Goal: Browse casually: Explore the website without a specific task or goal

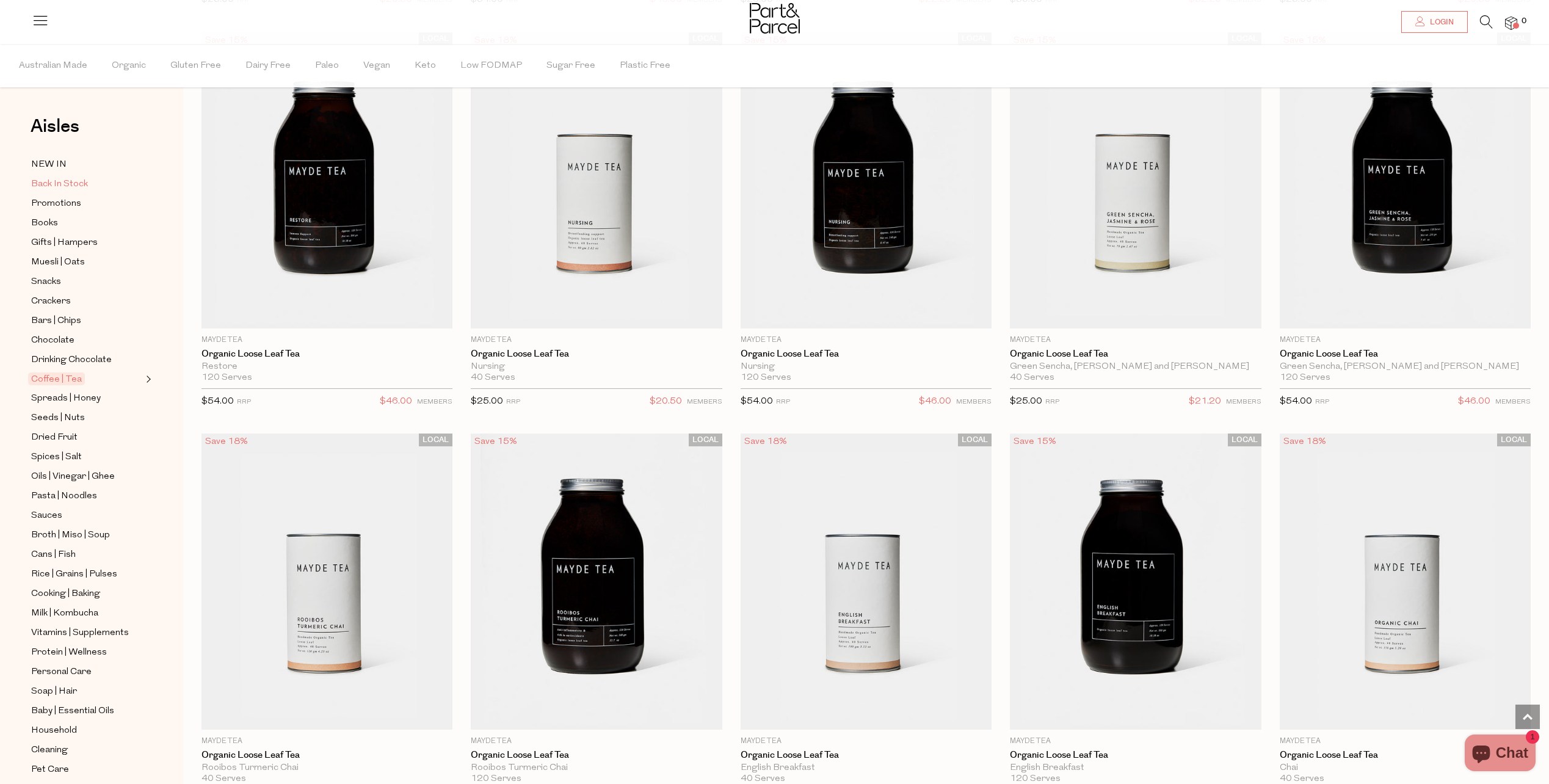
click at [77, 186] on span "Back In Stock" at bounding box center [60, 184] width 57 height 15
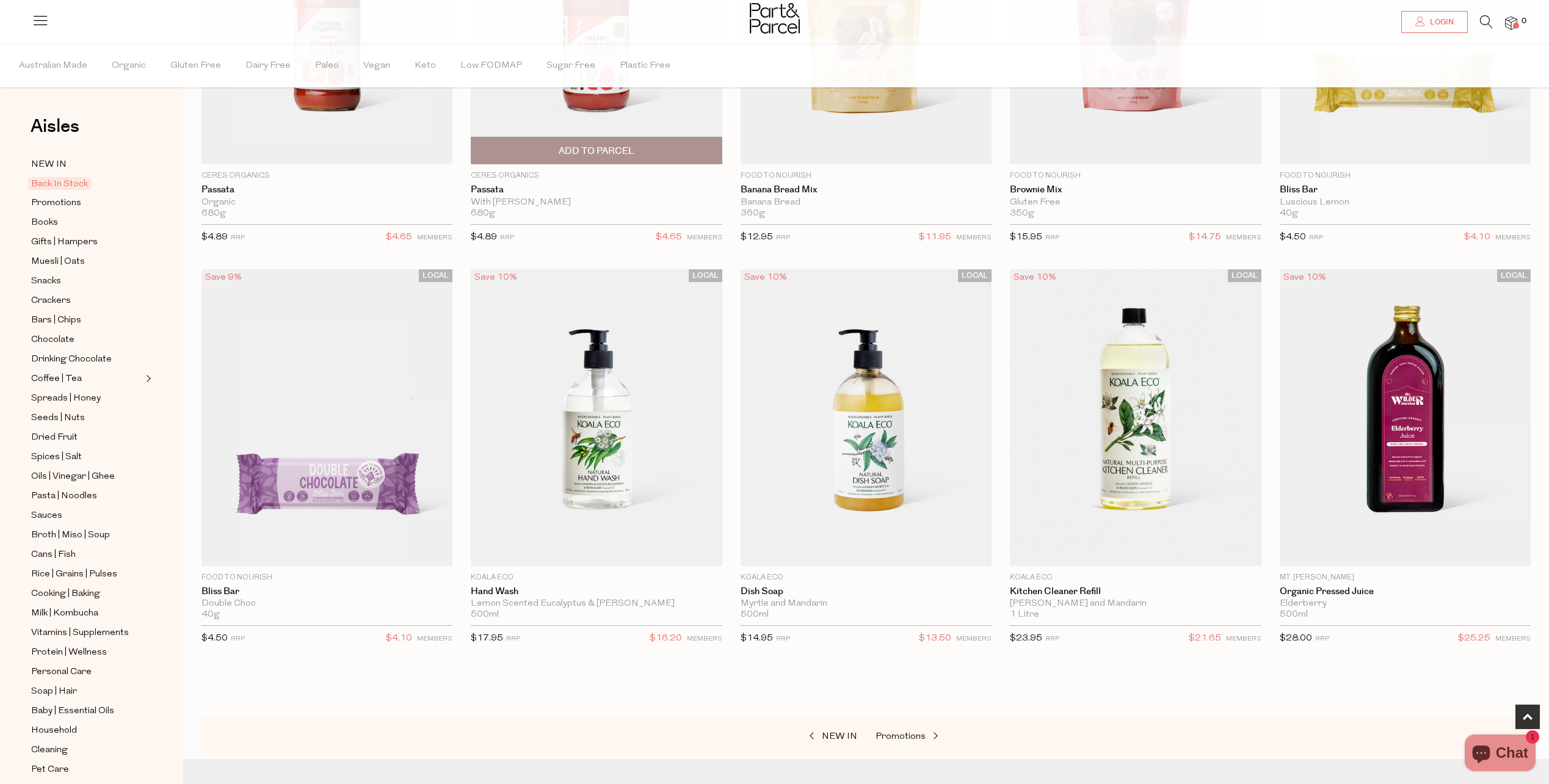
scroll to position [428, 0]
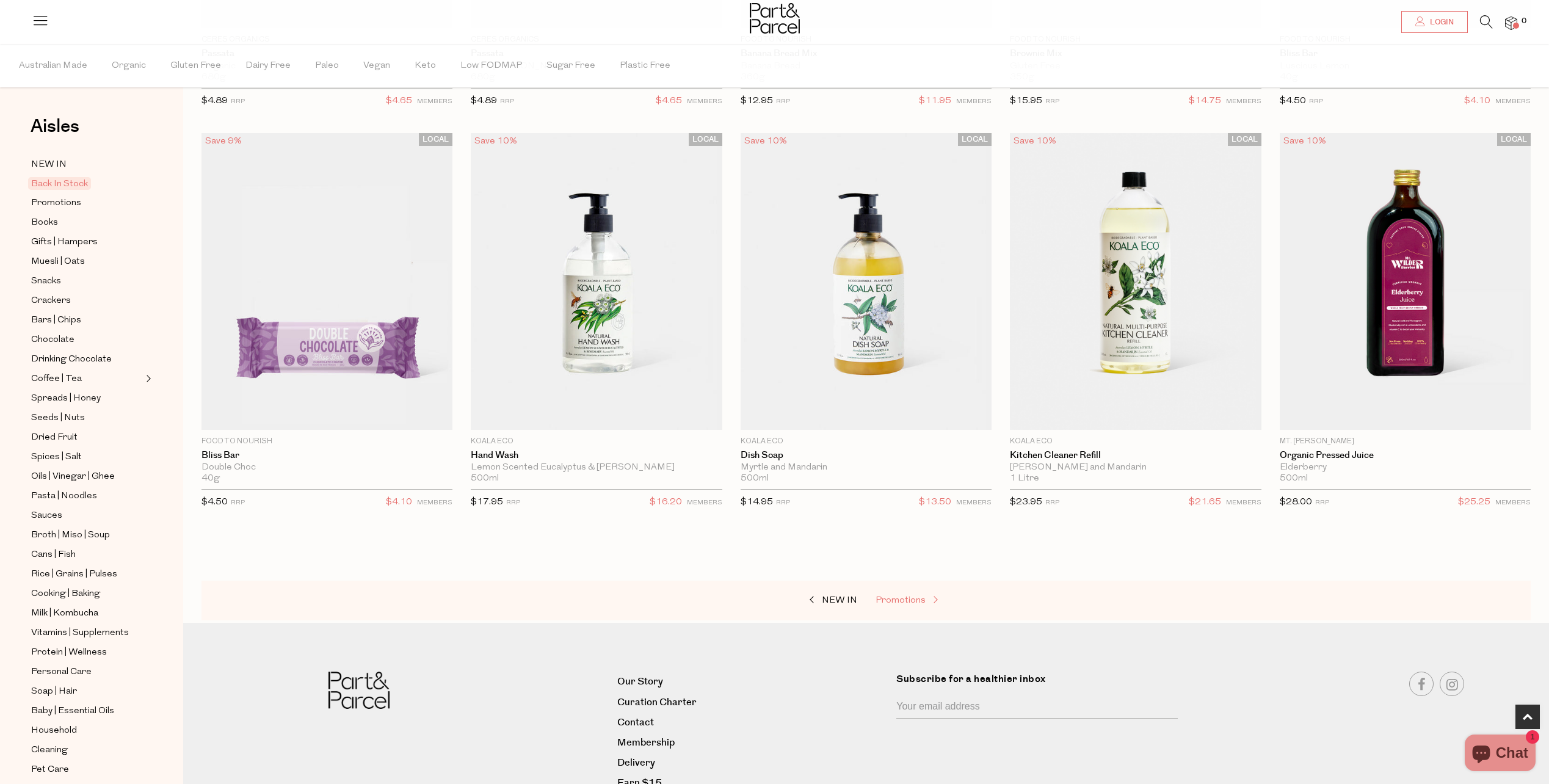
click at [897, 603] on span "Promotions" at bounding box center [901, 600] width 50 height 9
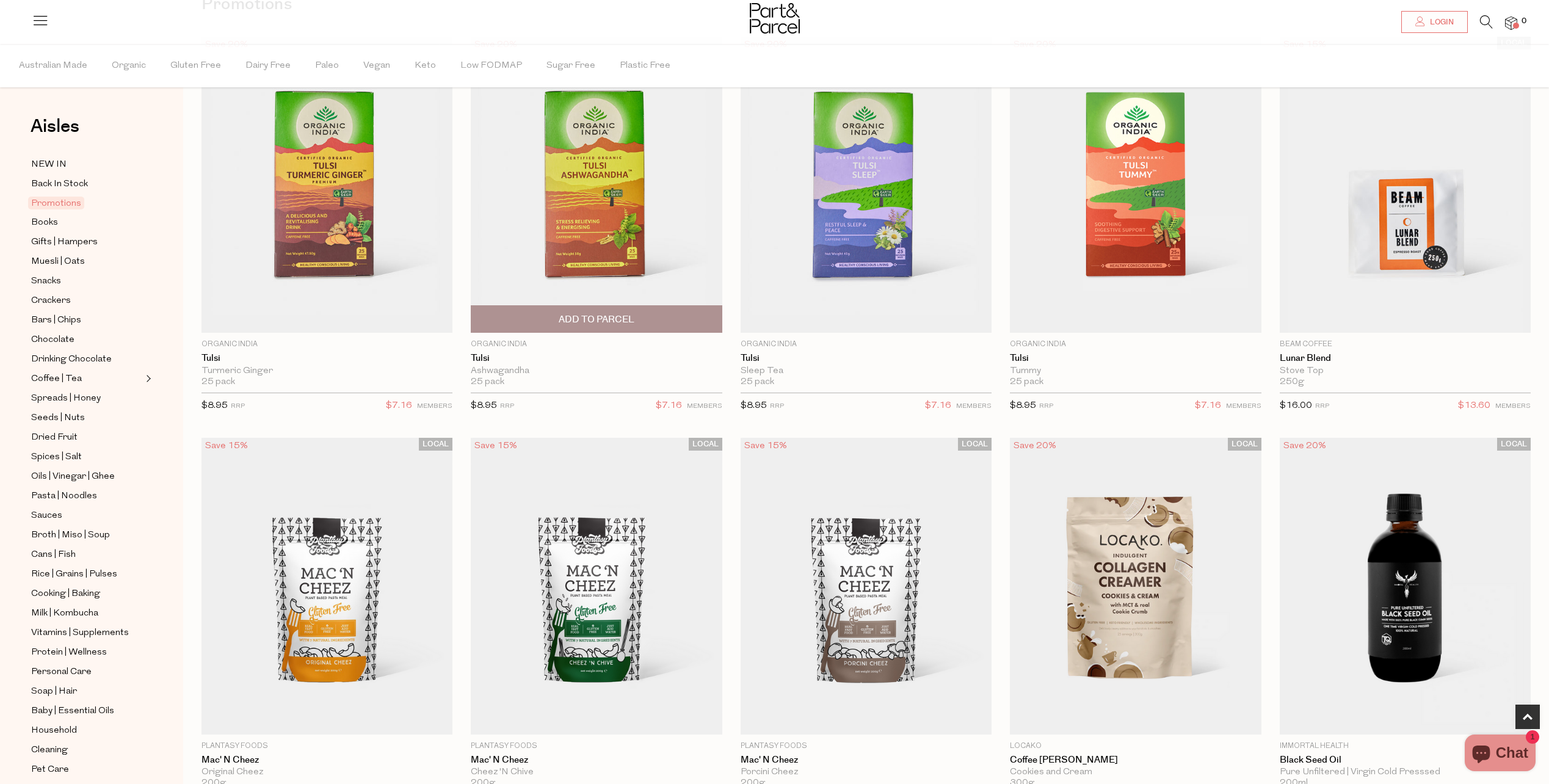
scroll to position [305, 0]
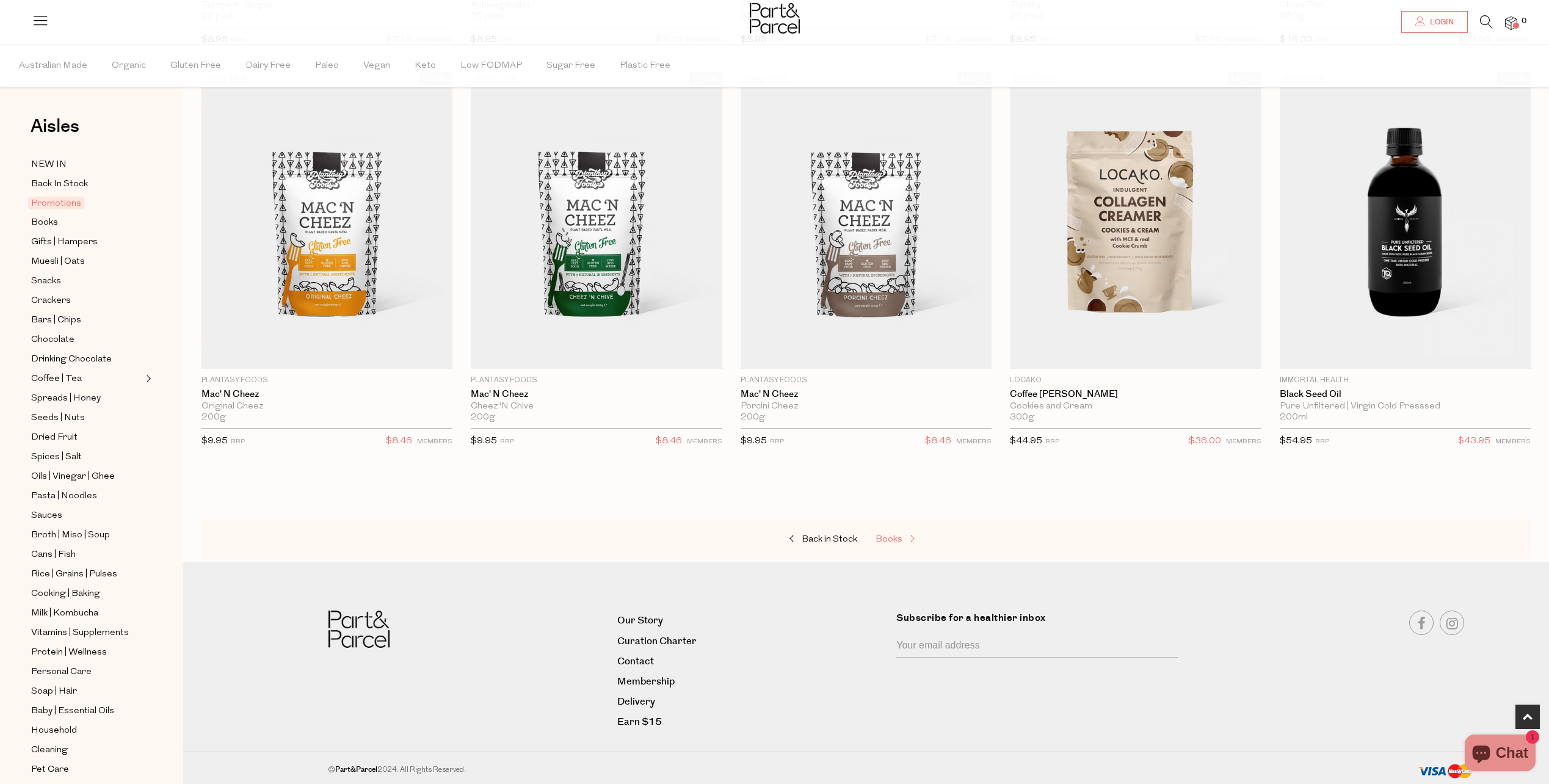
click at [904, 538] on span at bounding box center [910, 539] width 17 height 9
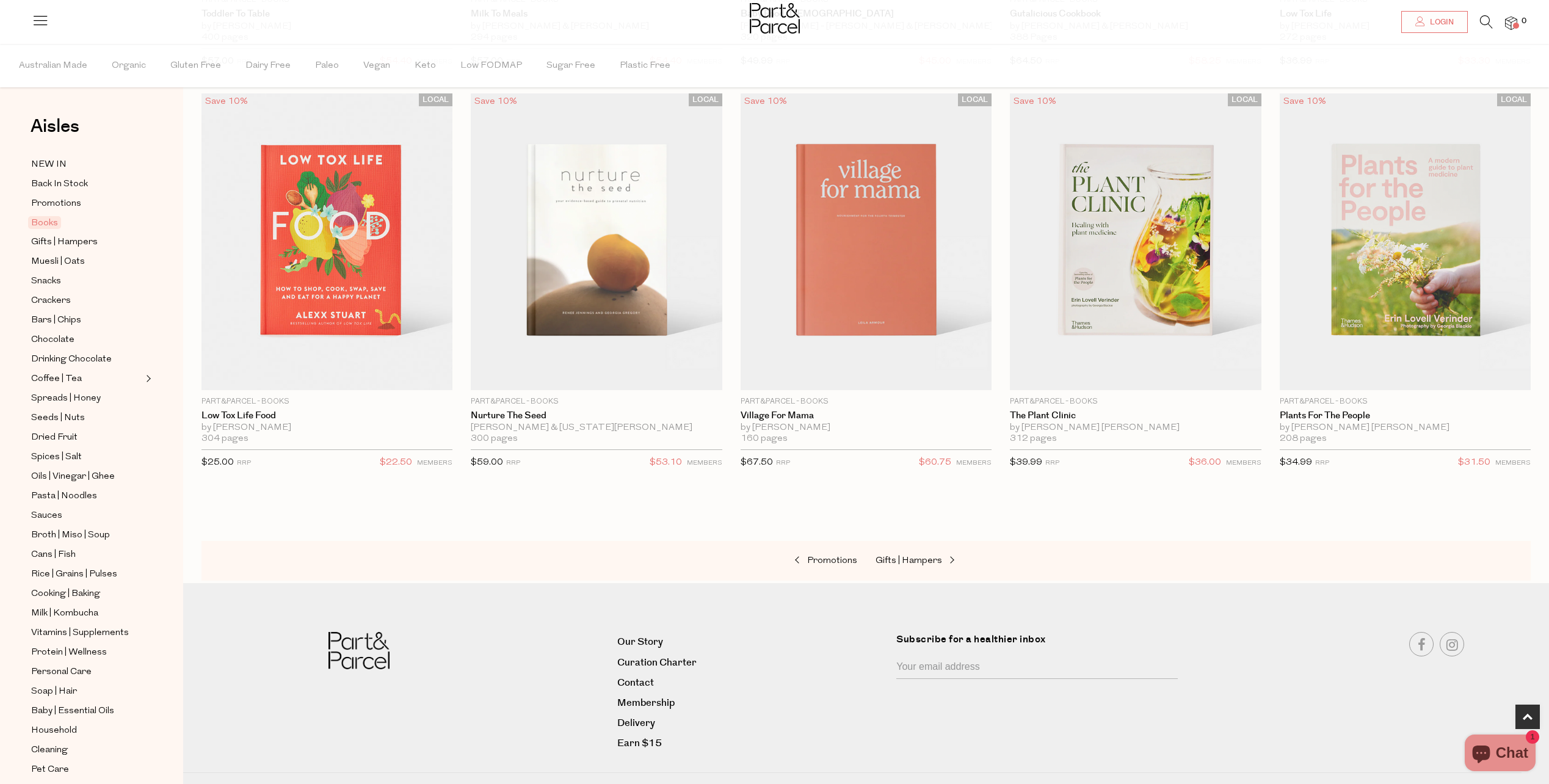
scroll to position [489, 0]
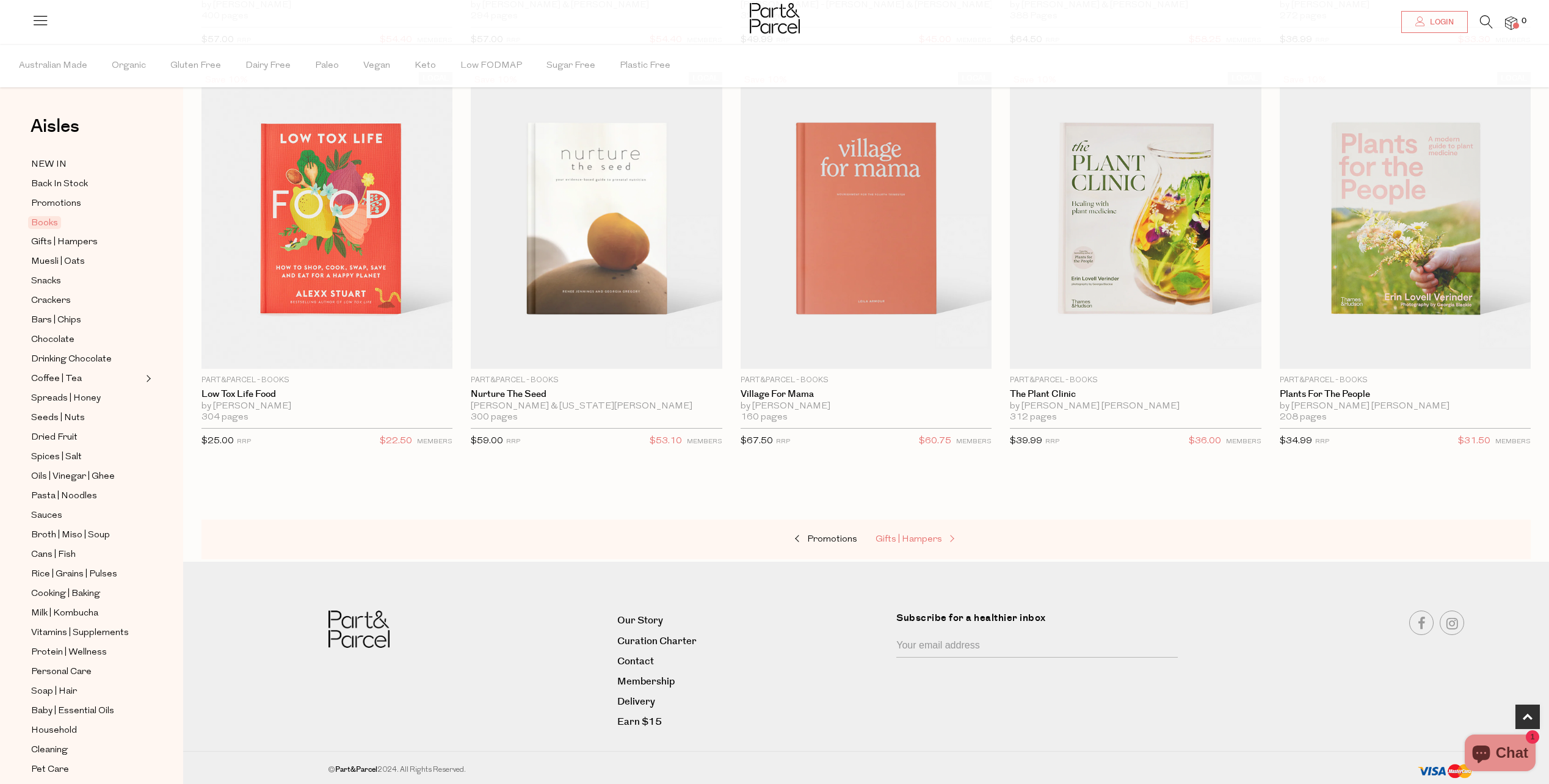
click at [914, 540] on span "Gifts | Hampers" at bounding box center [909, 539] width 66 height 9
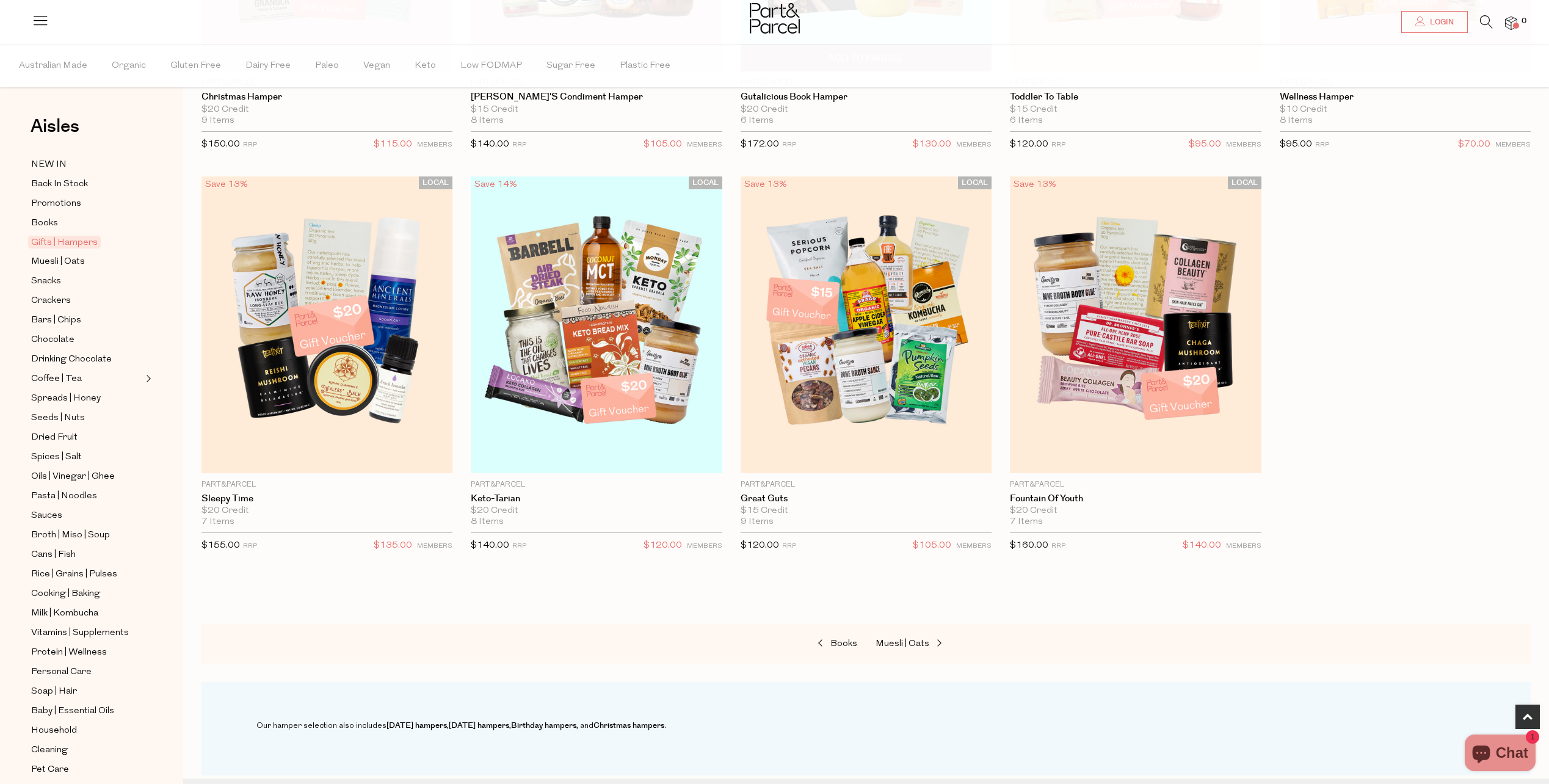
scroll to position [428, 0]
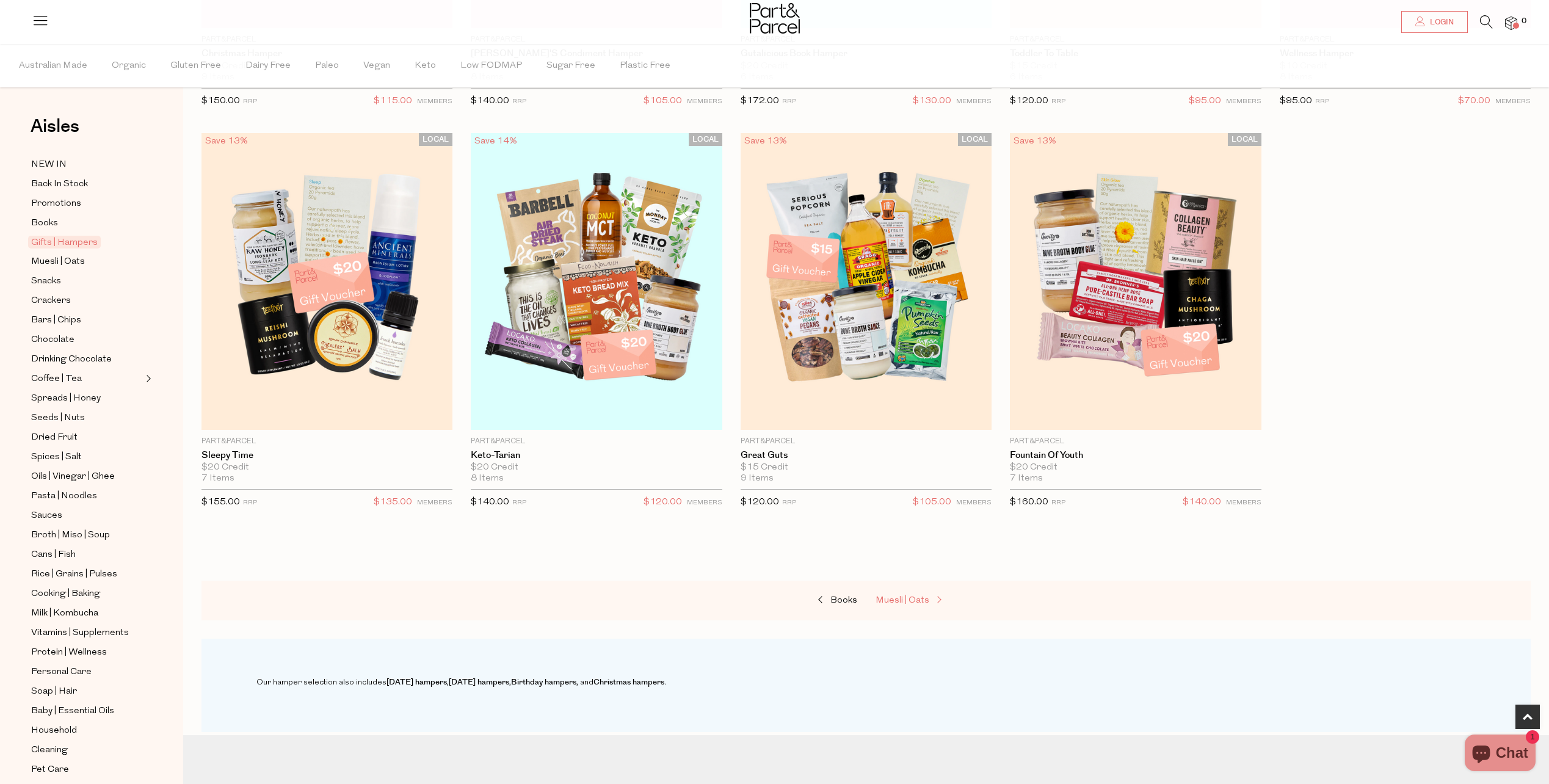
click at [911, 600] on span "Muesli | Oats" at bounding box center [902, 600] width 54 height 9
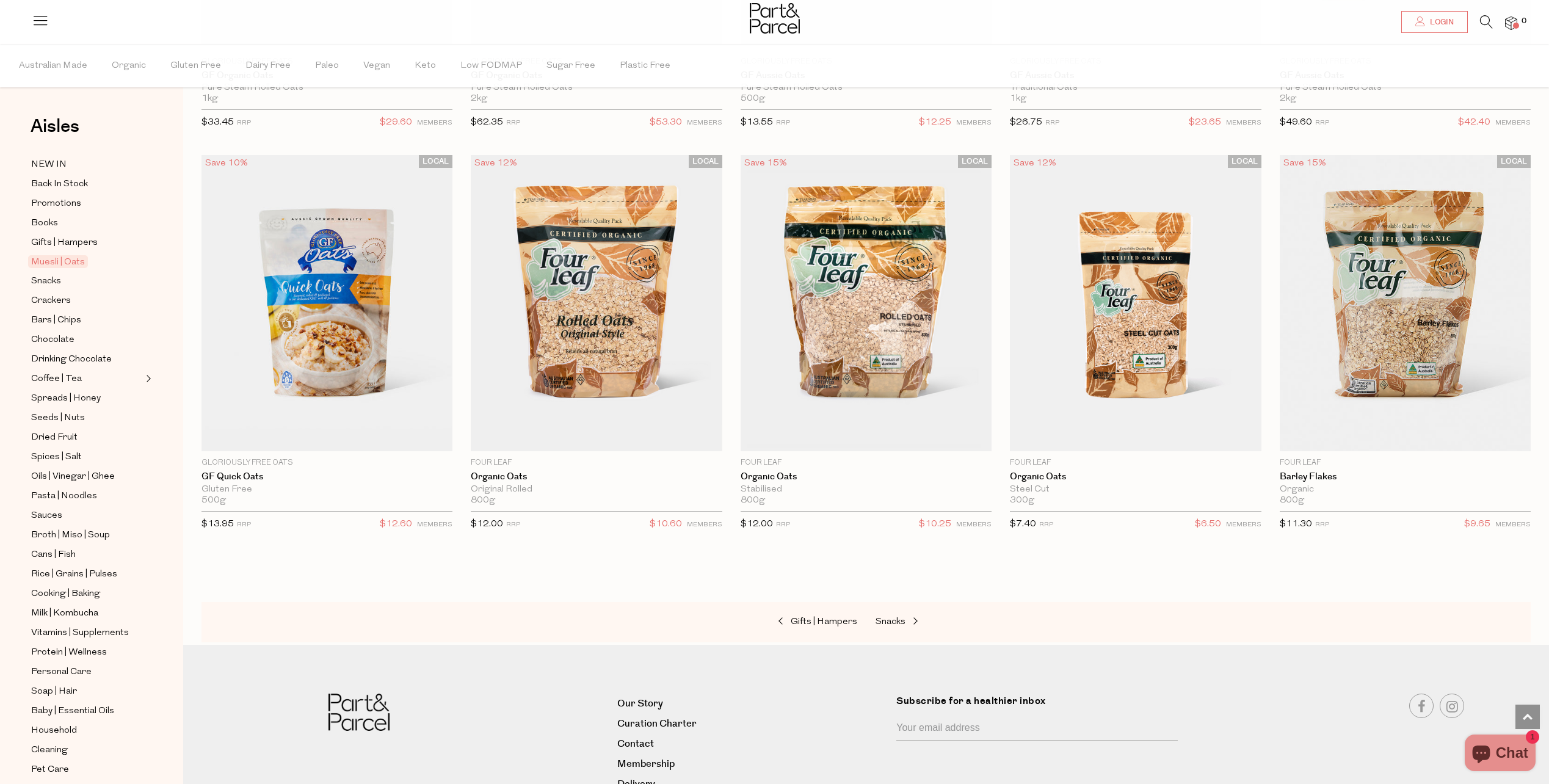
scroll to position [3694, 0]
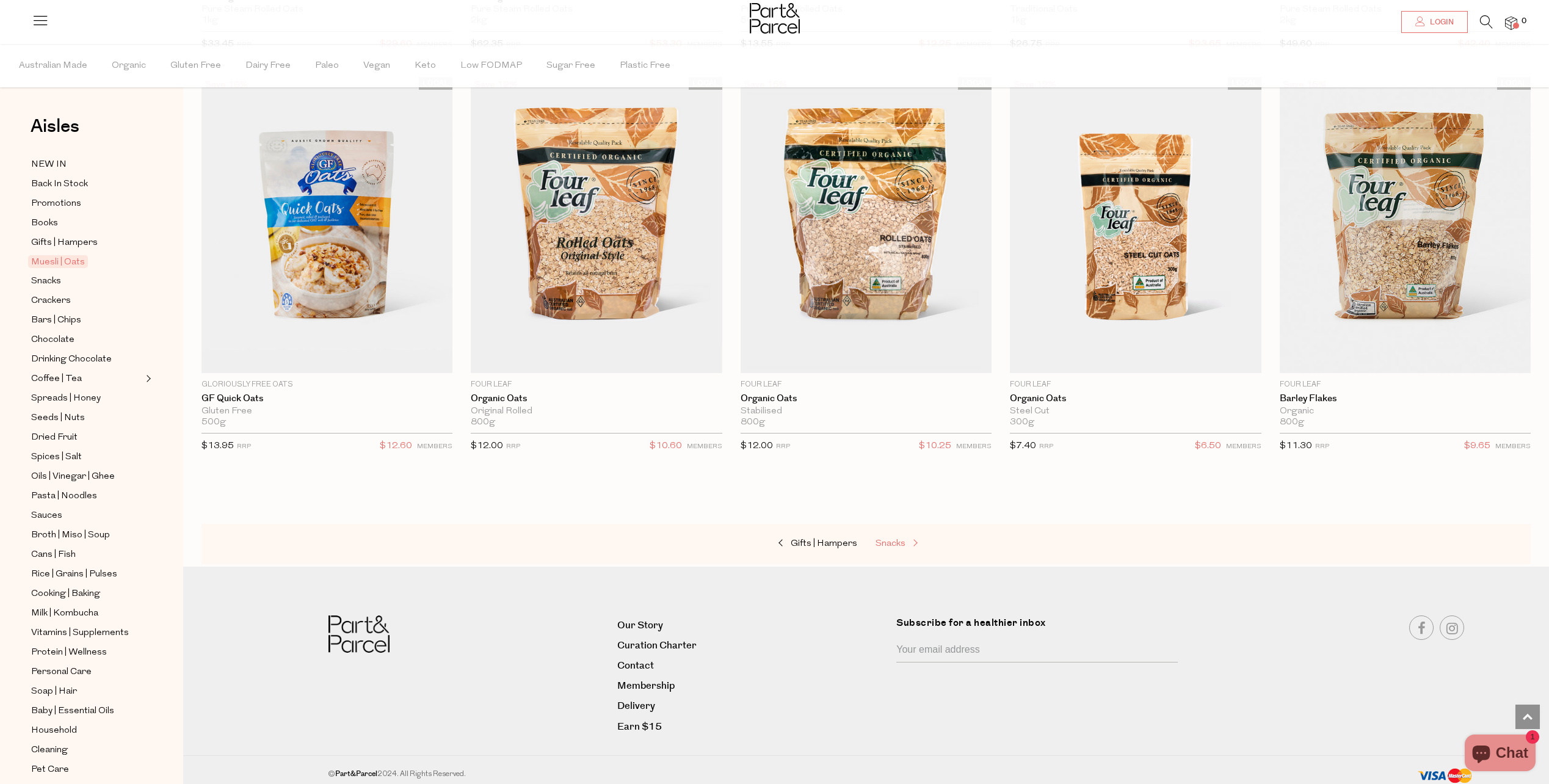
click at [890, 540] on span "Snacks" at bounding box center [891, 543] width 30 height 9
